Goal: Check status

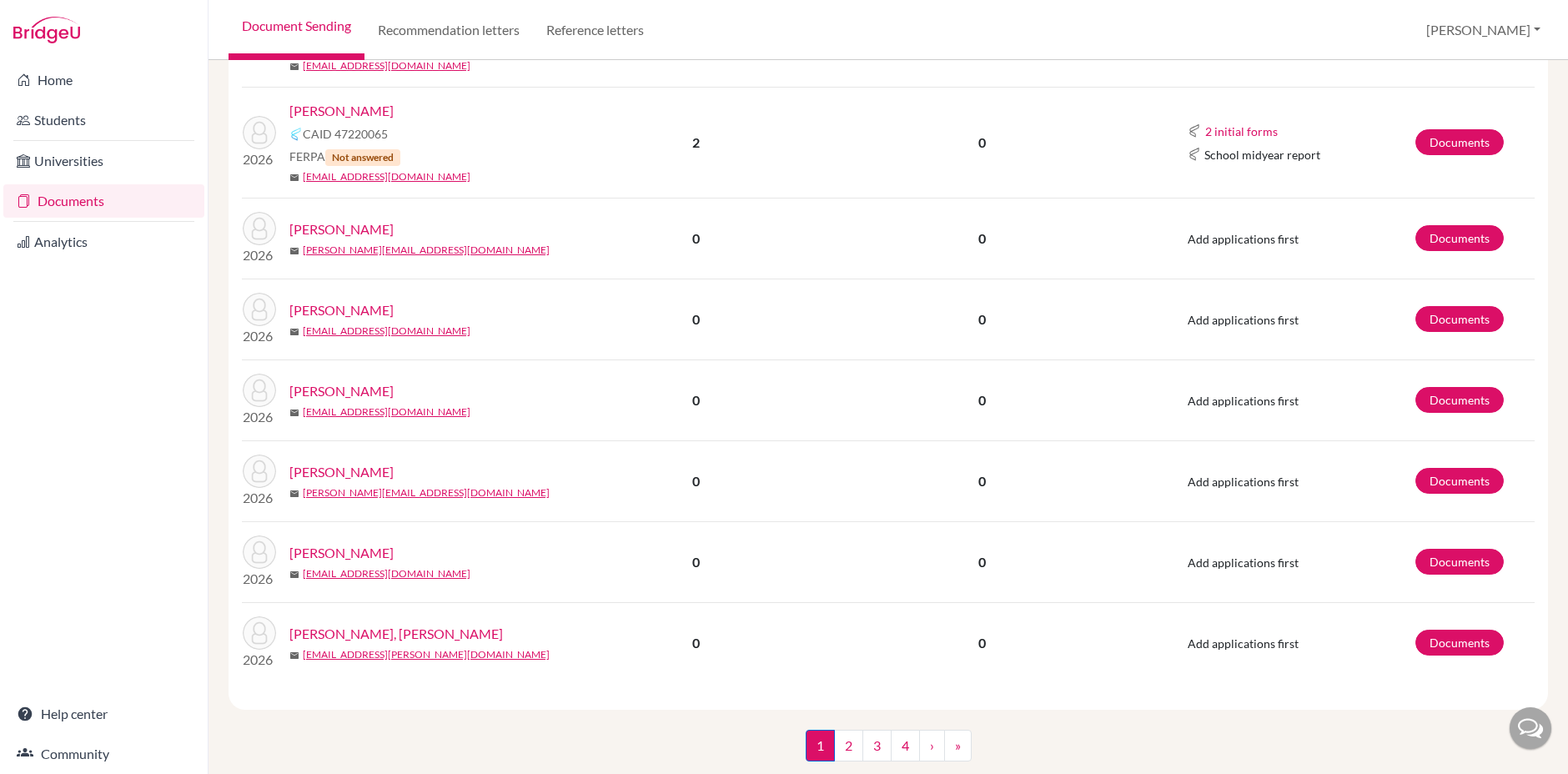
scroll to position [1802, 0]
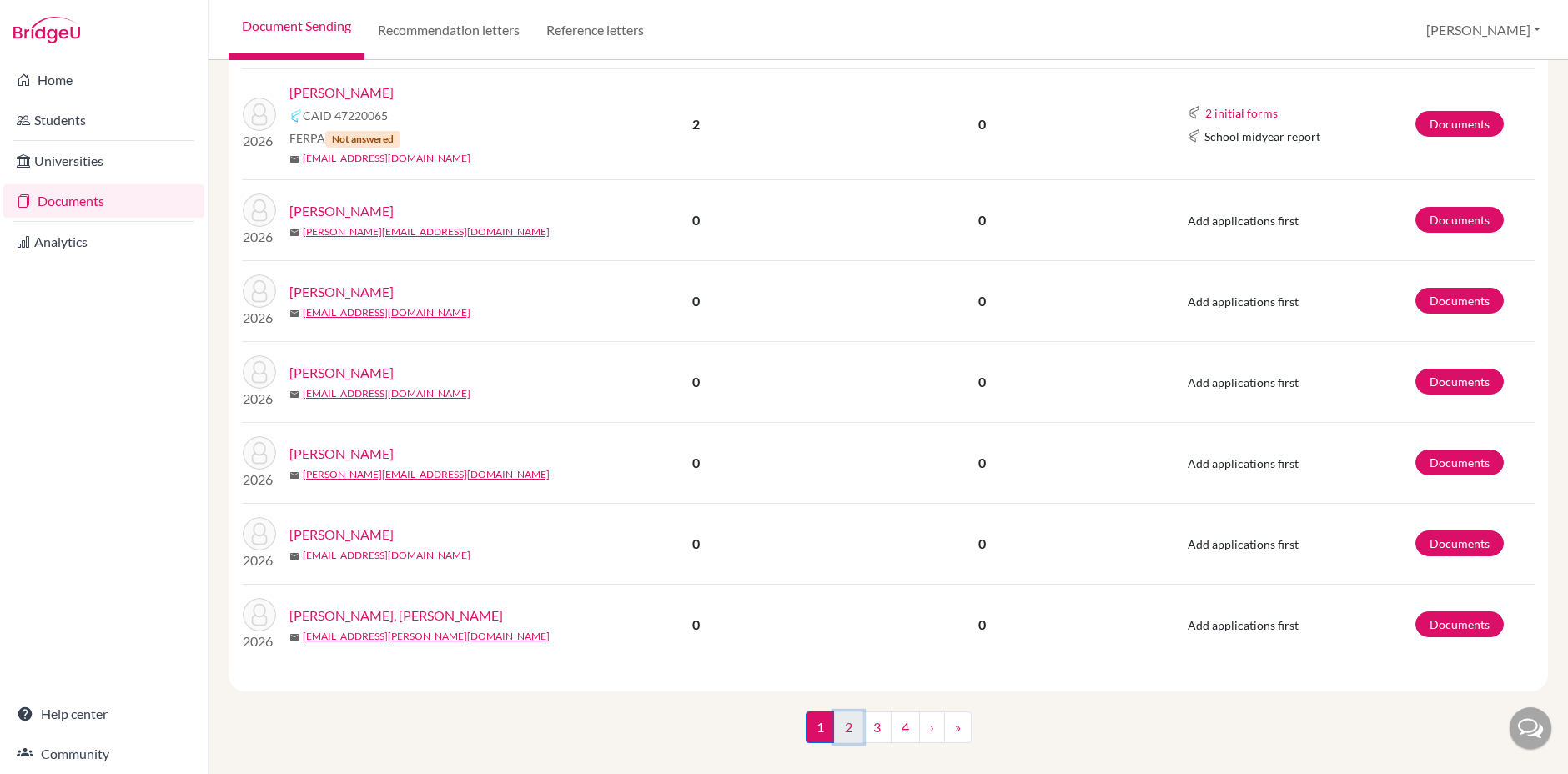
click at [848, 711] on link "2" at bounding box center [848, 726] width 30 height 31
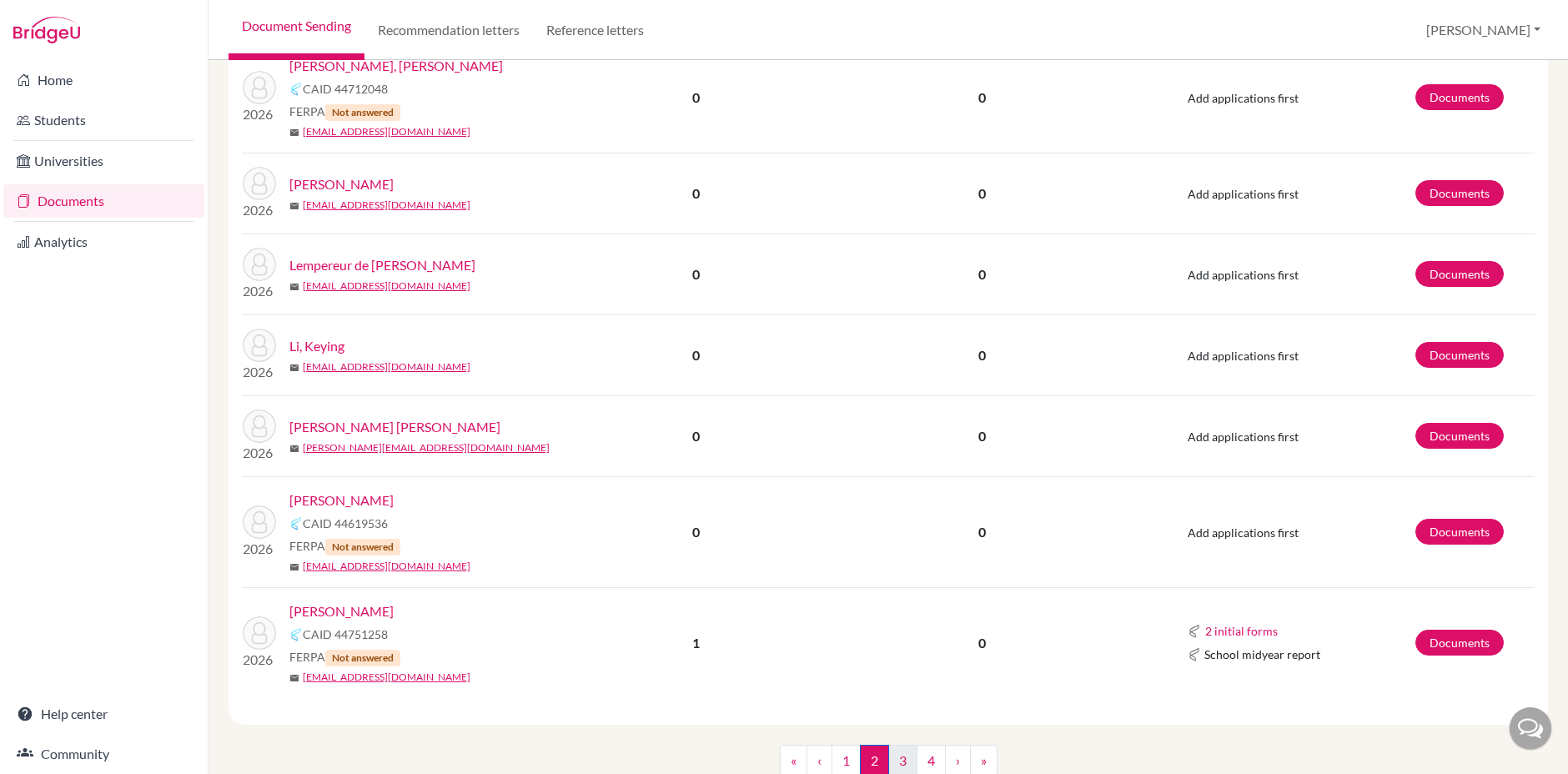
scroll to position [1533, 0]
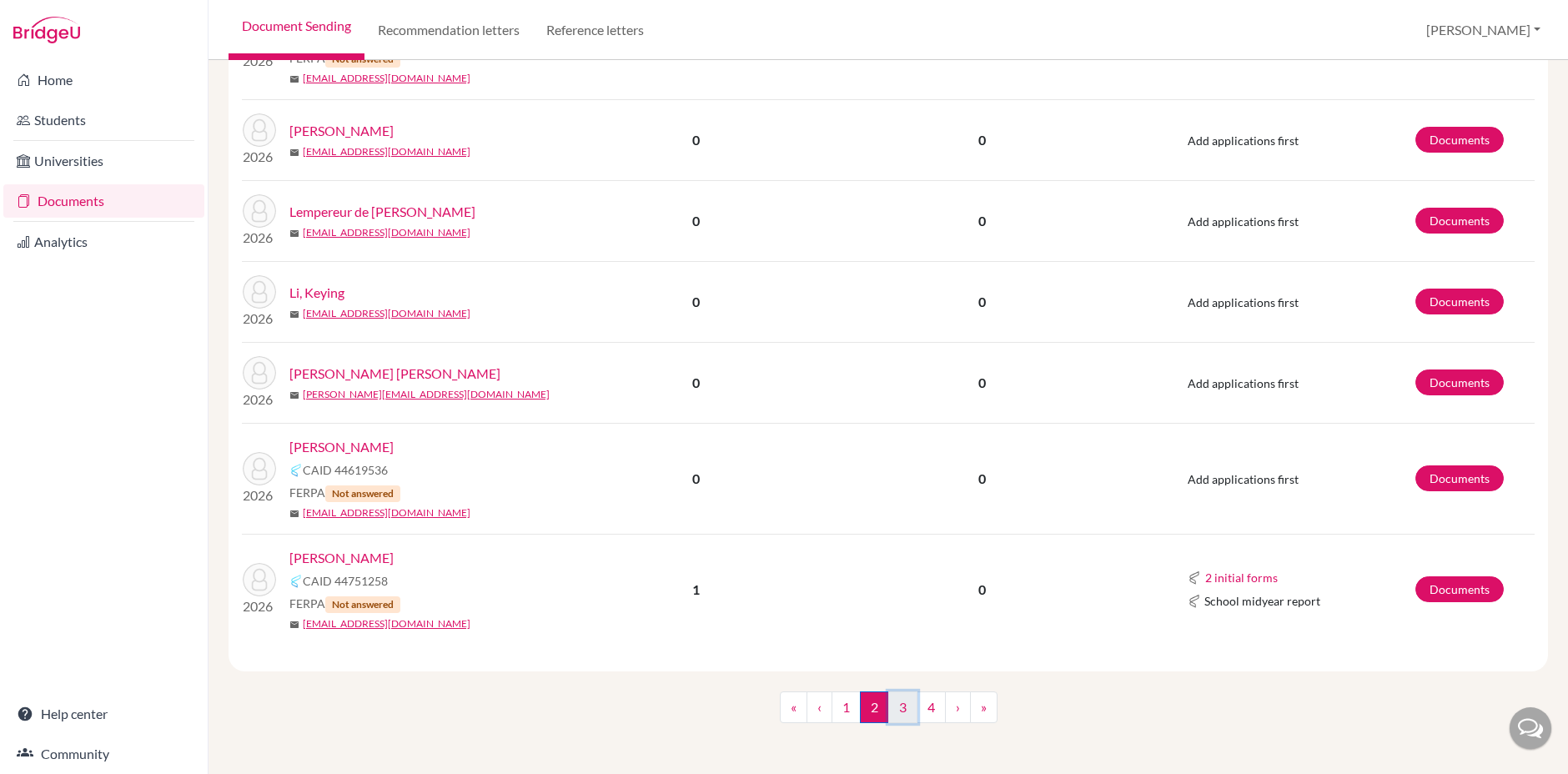
click at [905, 700] on link "3" at bounding box center [903, 707] width 30 height 31
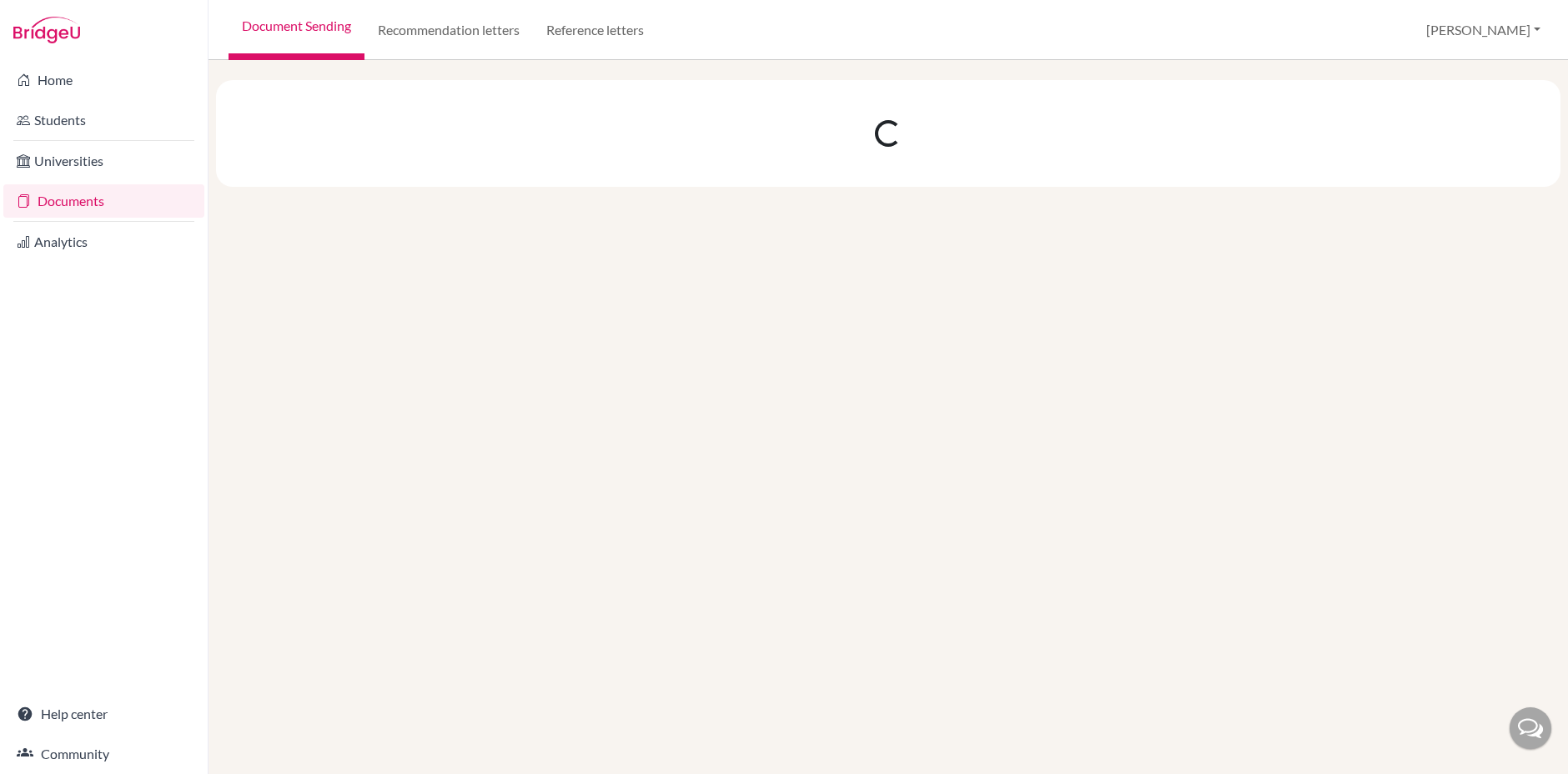
scroll to position [0, 0]
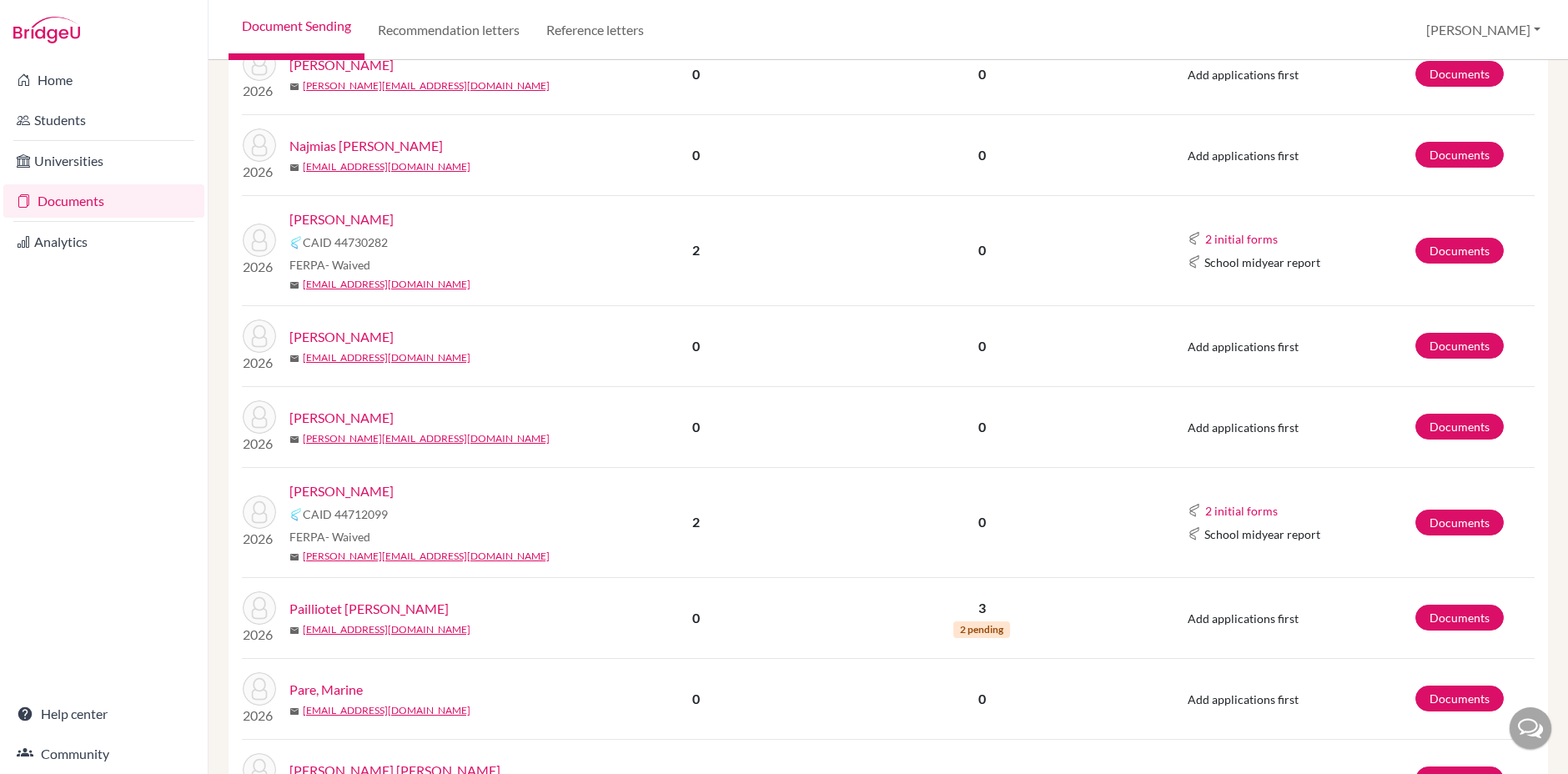
scroll to position [647, 0]
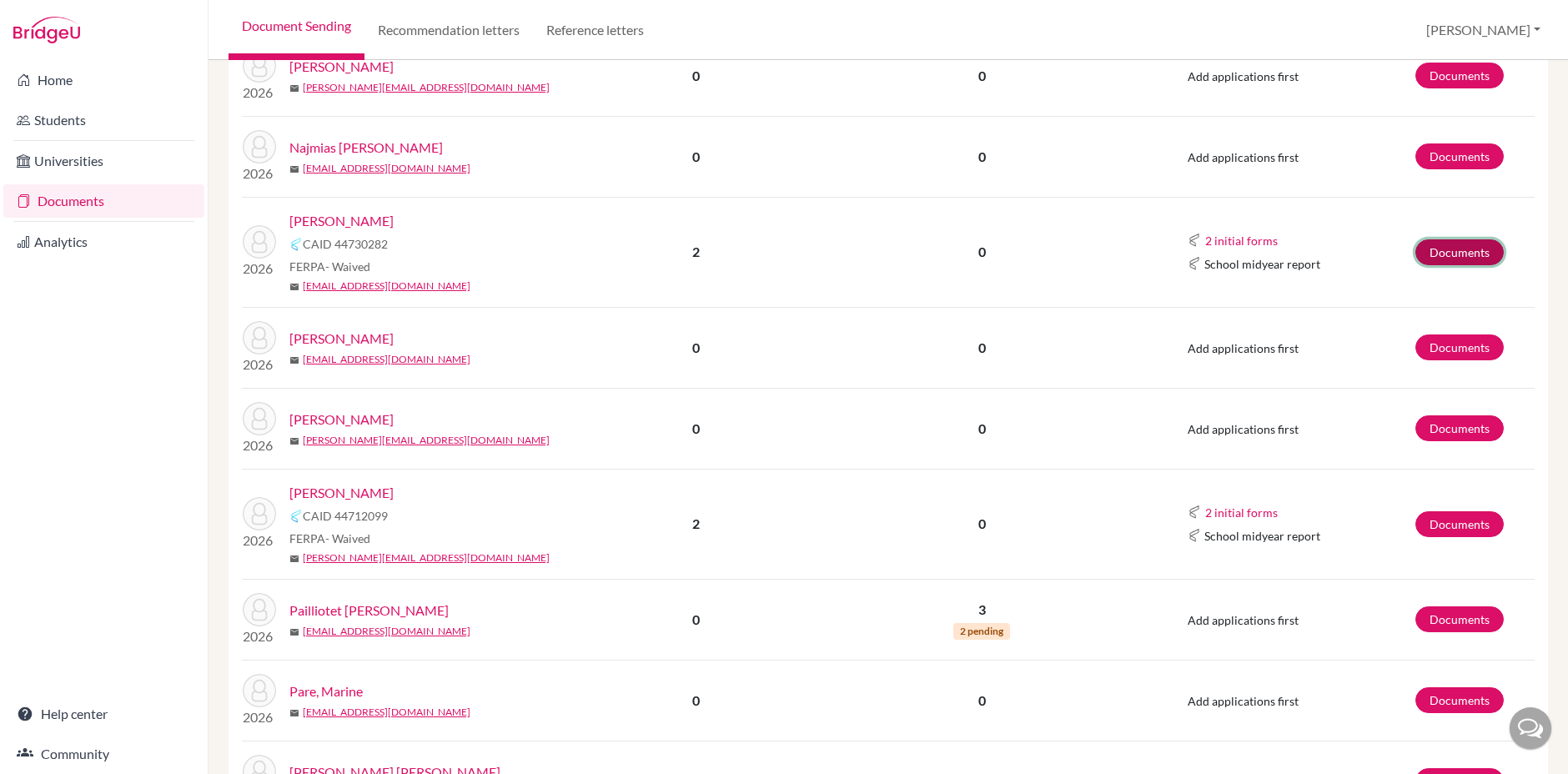
click at [1433, 250] on link "Documents" at bounding box center [1459, 252] width 89 height 26
